Goal: Task Accomplishment & Management: Manage account settings

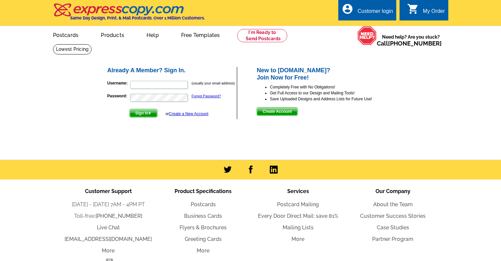
click at [373, 9] on div "Customer login" at bounding box center [375, 12] width 36 height 9
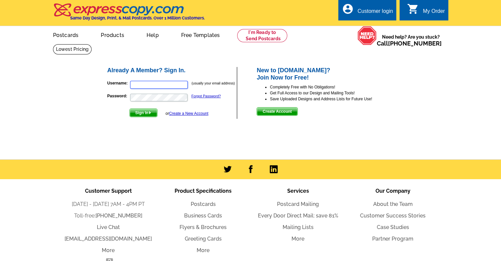
type input "texlexlasalle@gmail.com"
type input "[EMAIL_ADDRESS][DOMAIN_NAME]"
click at [137, 113] on span "Sign In" at bounding box center [143, 113] width 27 height 8
